Goal: Transaction & Acquisition: Obtain resource

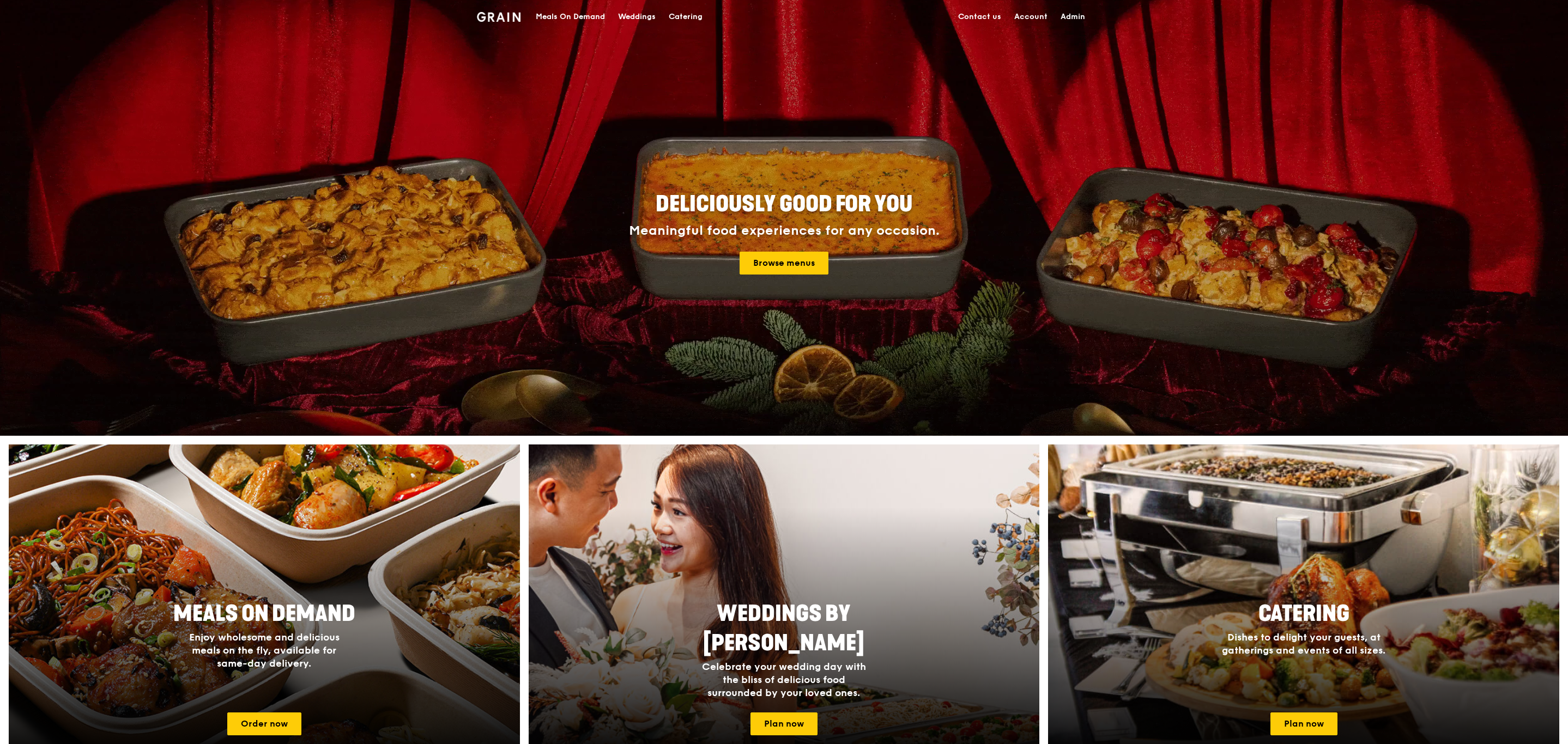
click at [677, 12] on div "Catering" at bounding box center [685, 17] width 34 height 33
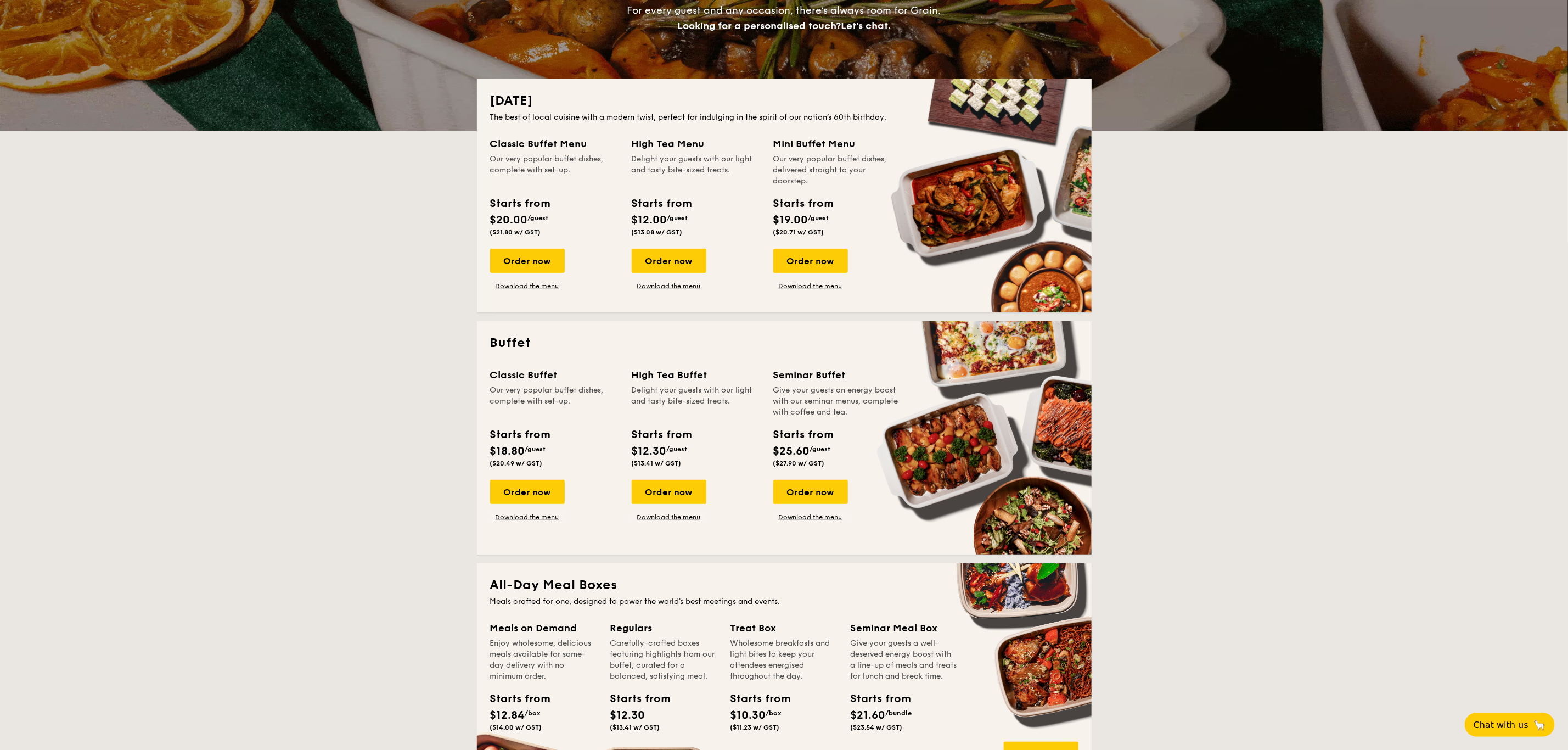
scroll to position [178, 0]
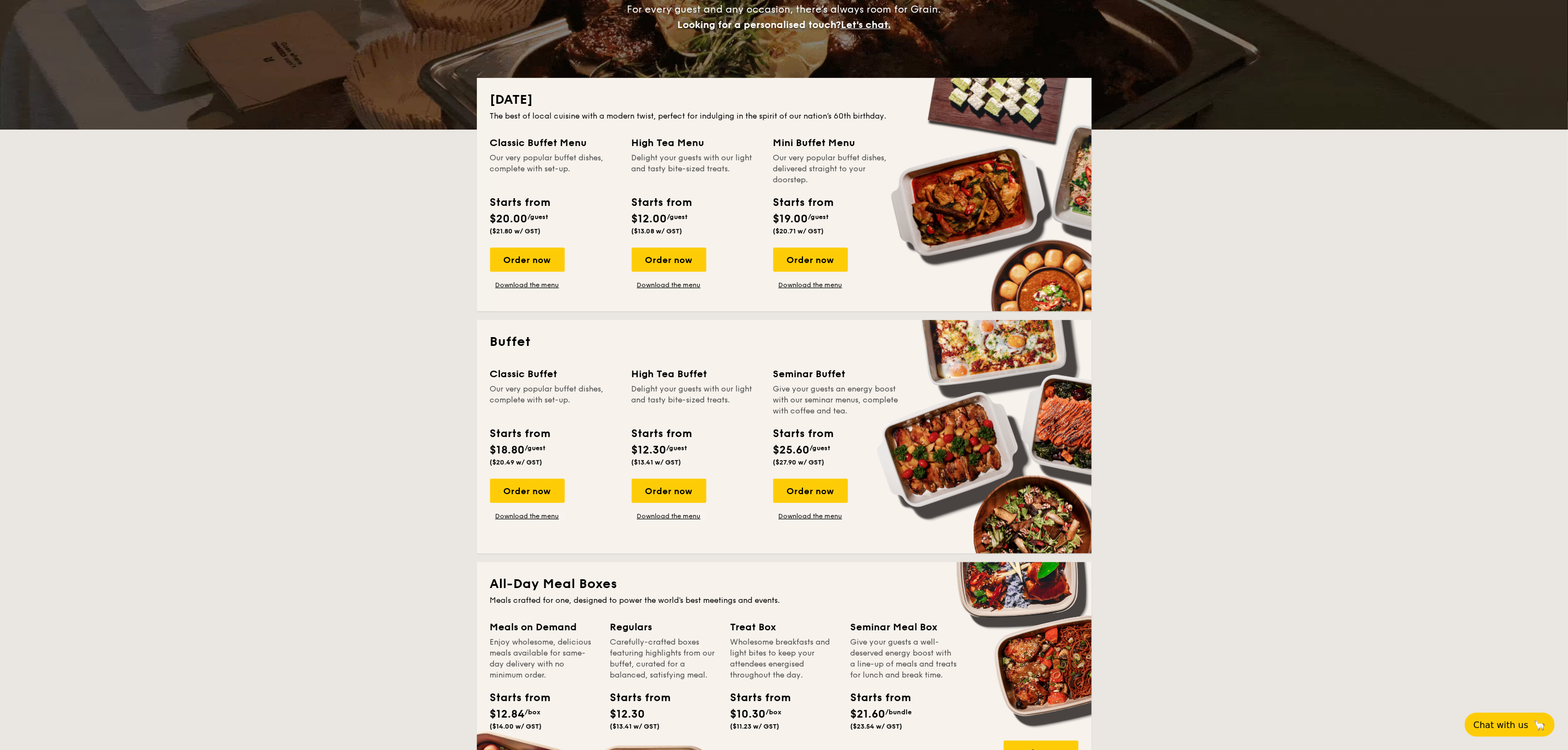
click at [557, 520] on div "Classic Buffet Our very popular buffet dishes, complete with set-up. Starts fro…" at bounding box center [784, 453] width 588 height 174
click at [549, 519] on link "Download the menu" at bounding box center [527, 515] width 74 height 9
